Goal: Navigation & Orientation: Find specific page/section

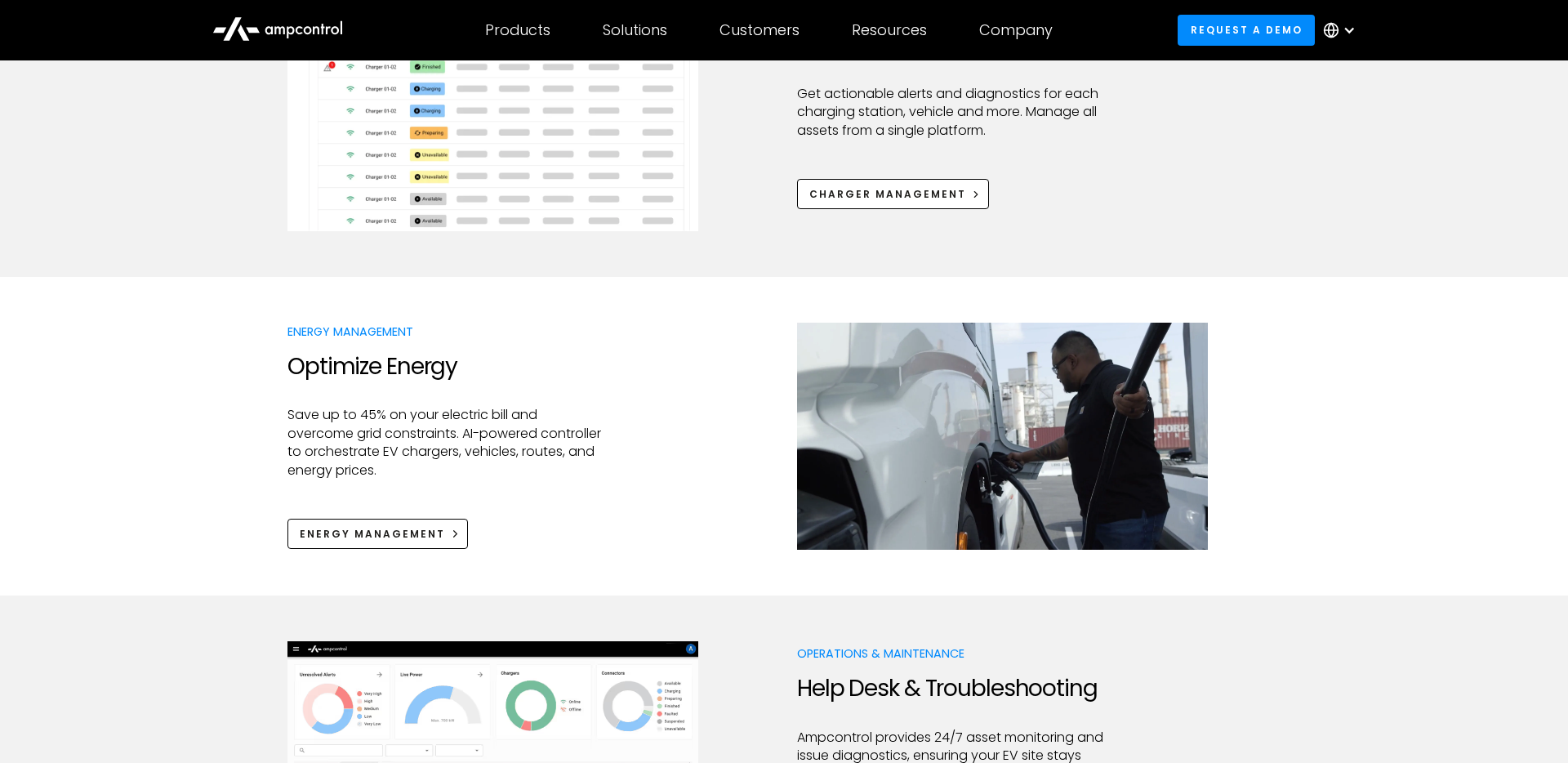
scroll to position [959, 0]
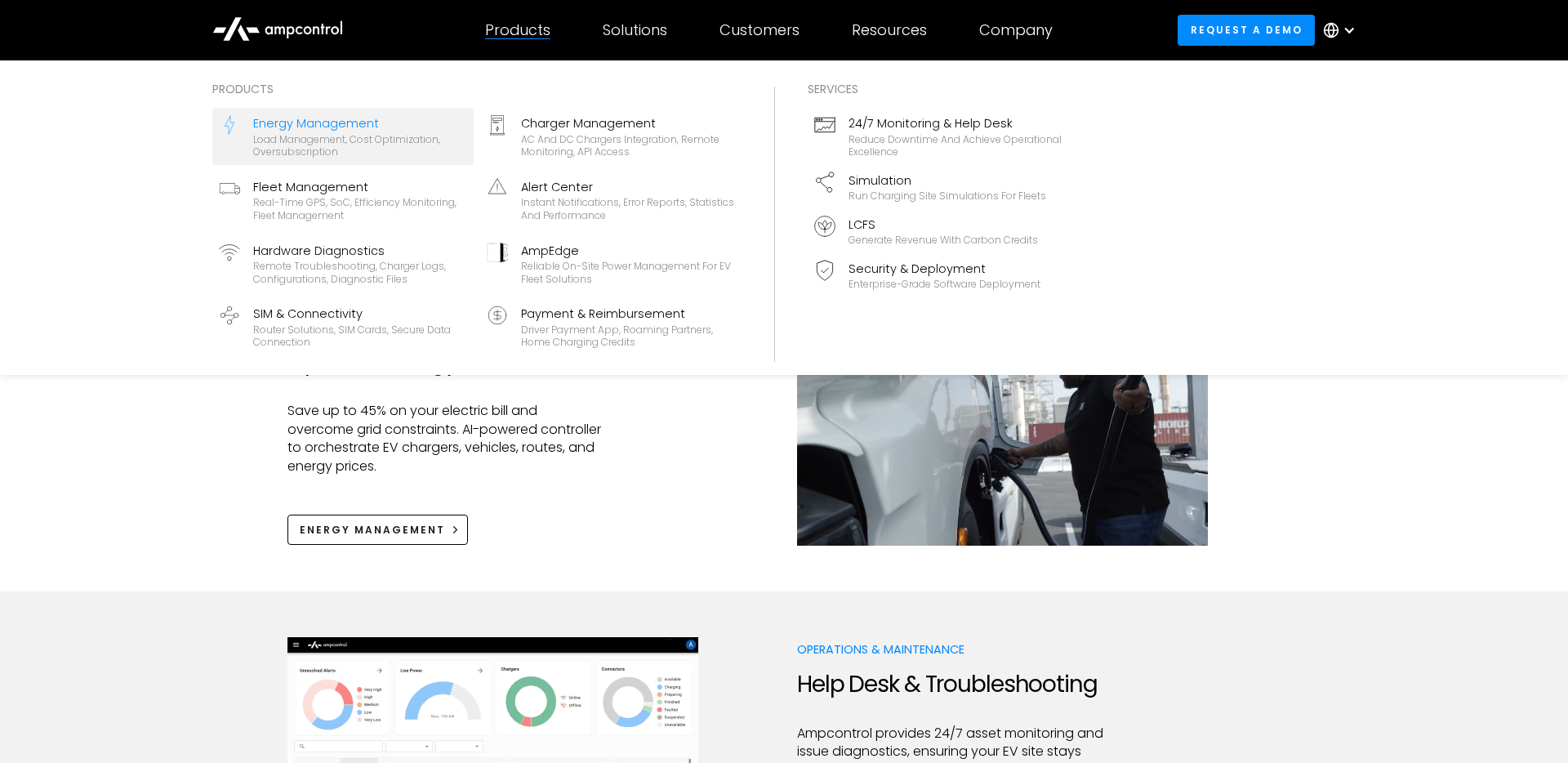
click at [362, 127] on div "Energy Management" at bounding box center [360, 123] width 214 height 18
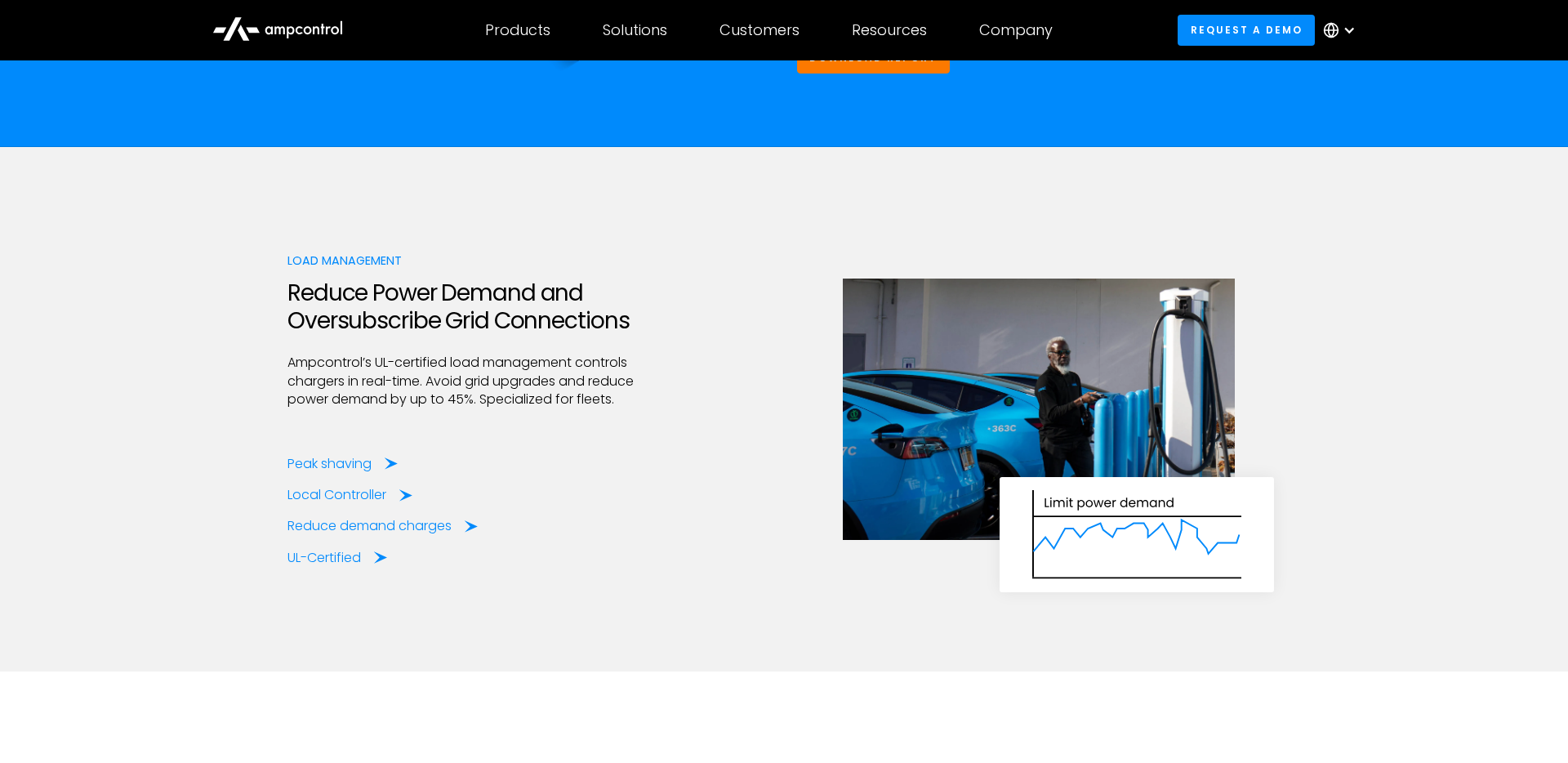
scroll to position [2310, 0]
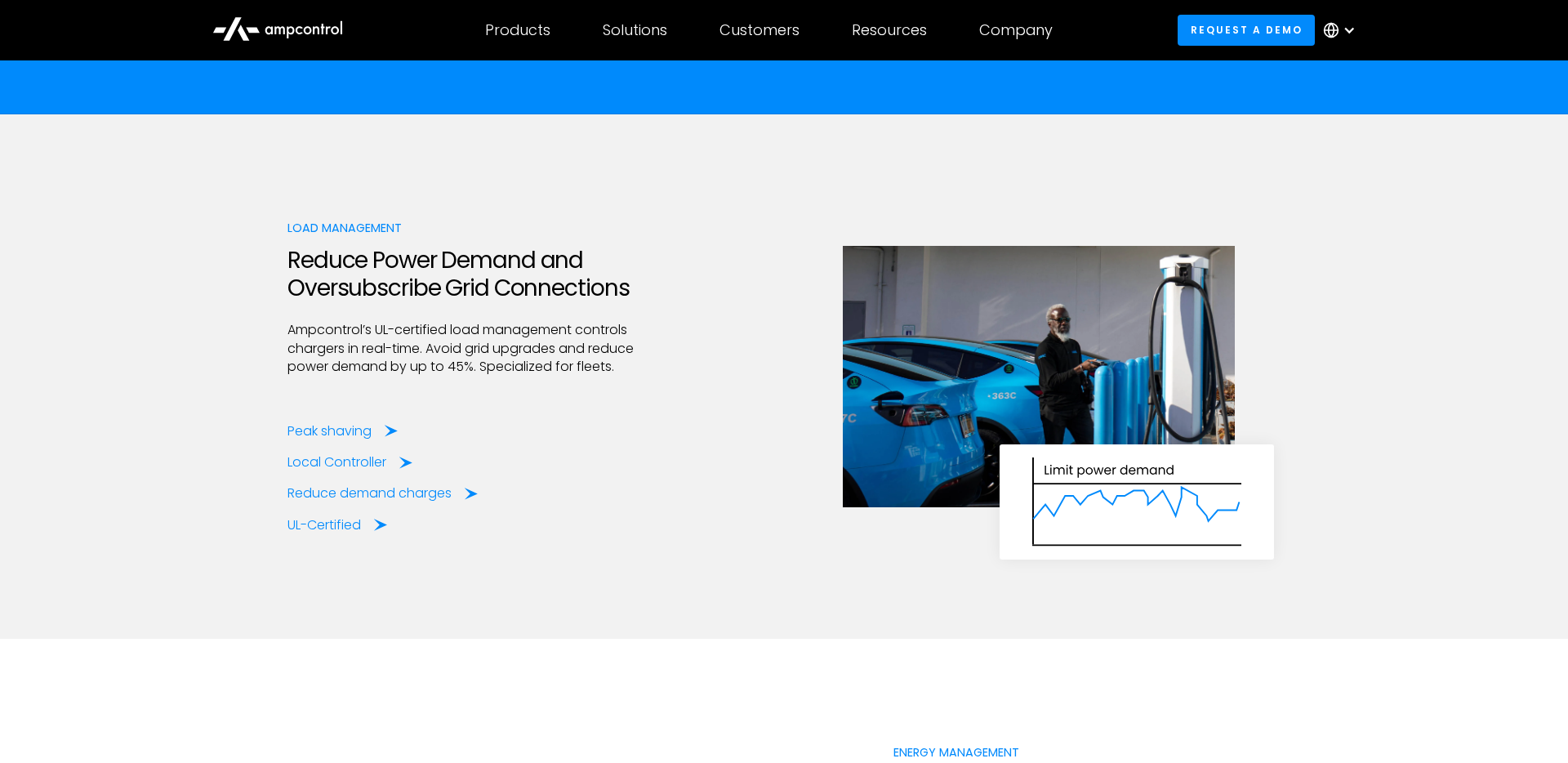
click at [246, 42] on icon at bounding box center [278, 27] width 131 height 39
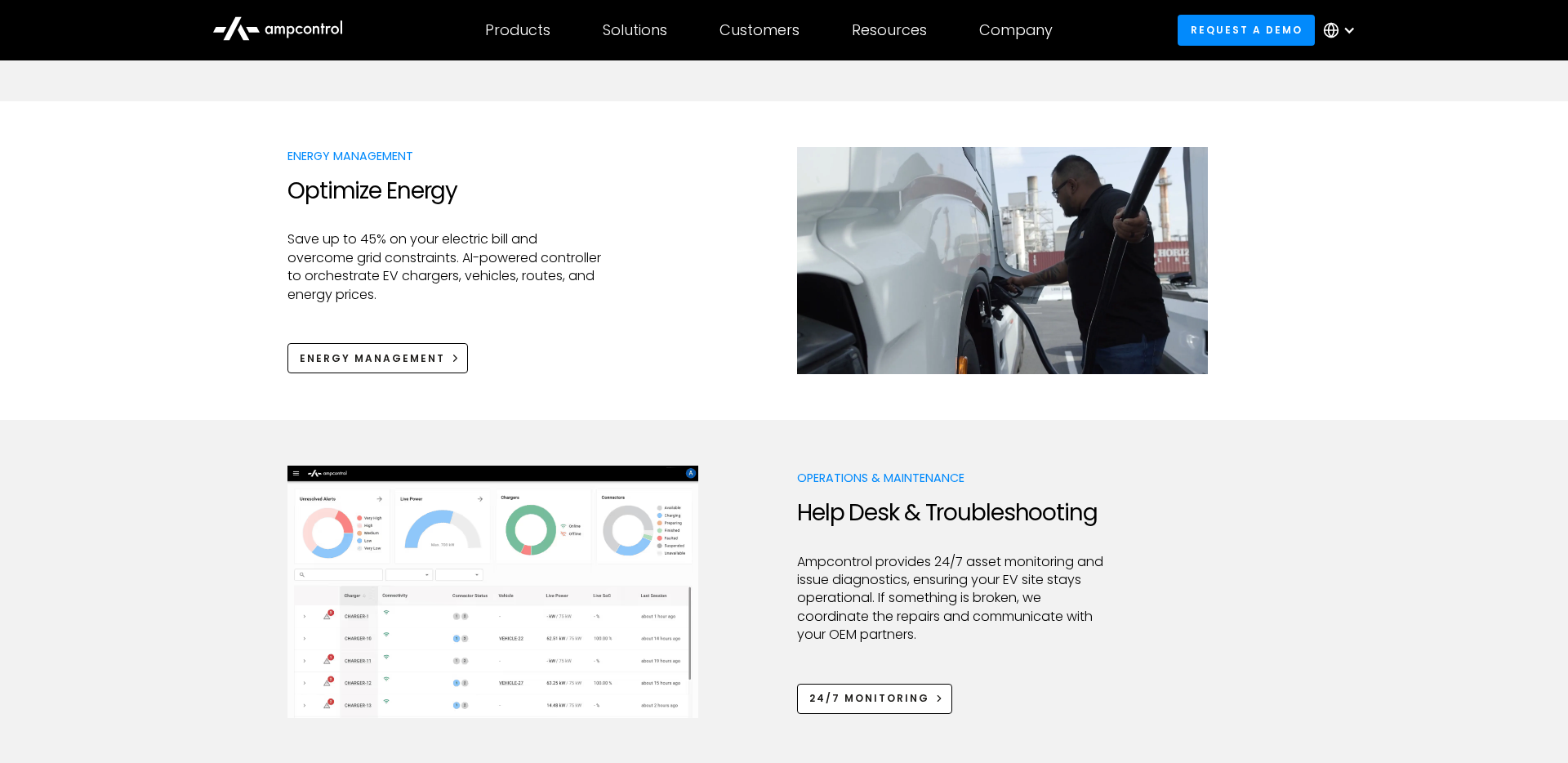
scroll to position [1133, 0]
